Goal: Book appointment/travel/reservation

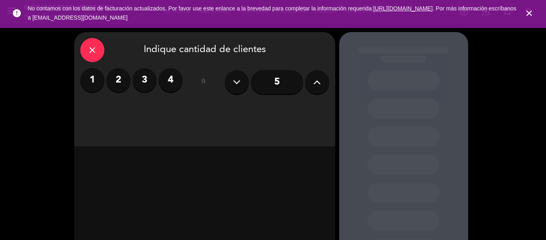
click at [530, 10] on icon "close" at bounding box center [529, 13] width 10 height 10
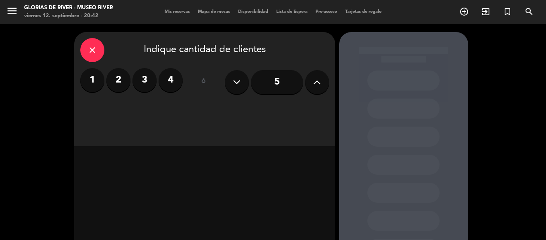
click at [91, 48] on icon "close" at bounding box center [93, 50] width 10 height 10
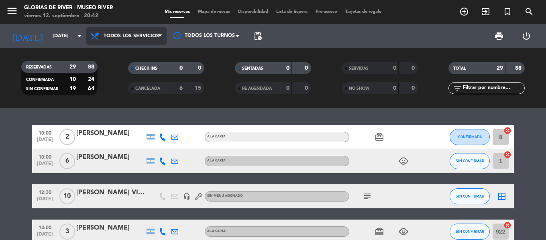
click at [130, 35] on span "Todos los servicios" at bounding box center [131, 36] width 55 height 6
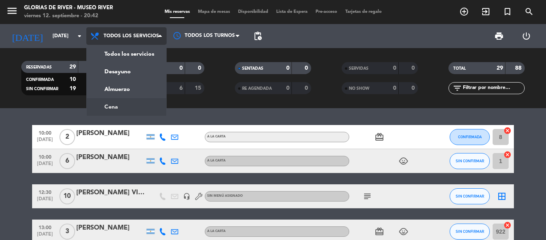
click at [128, 107] on div "menu Glorias de River - [GEOGRAPHIC_DATA] [DATE] 12. septiembre - 20:42 Mis res…" at bounding box center [273, 54] width 546 height 108
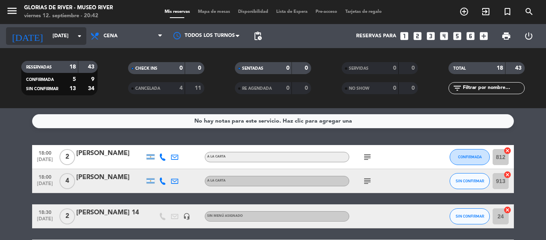
click at [74, 45] on div "[DATE] [DATE] arrow_drop_down" at bounding box center [46, 36] width 80 height 18
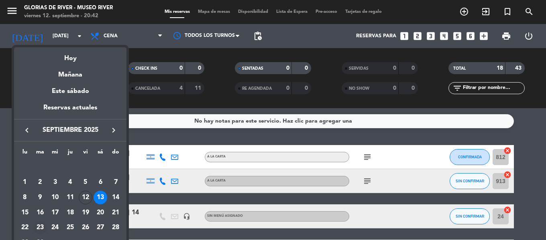
click at [36, 226] on div "23" at bounding box center [40, 229] width 14 height 14
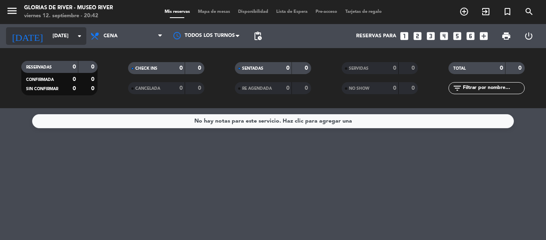
click at [66, 42] on input "[DATE]" at bounding box center [83, 36] width 68 height 14
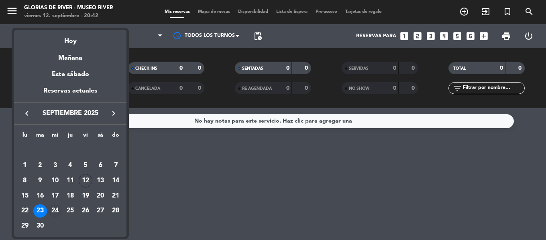
click at [55, 210] on div "24" at bounding box center [55, 212] width 14 height 14
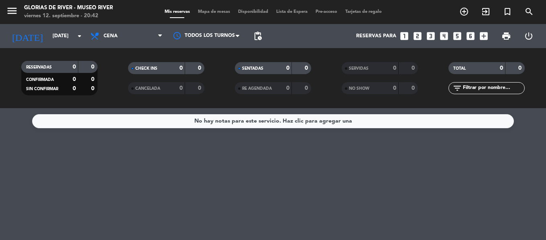
type input "[DATE]"
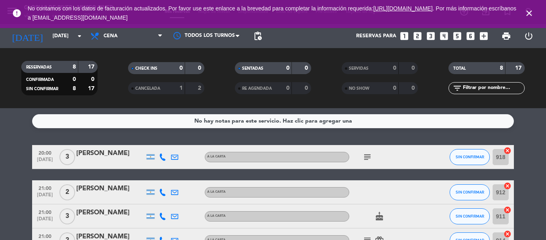
click at [529, 14] on icon "close" at bounding box center [529, 13] width 10 height 10
